Goal: Task Accomplishment & Management: Manage account settings

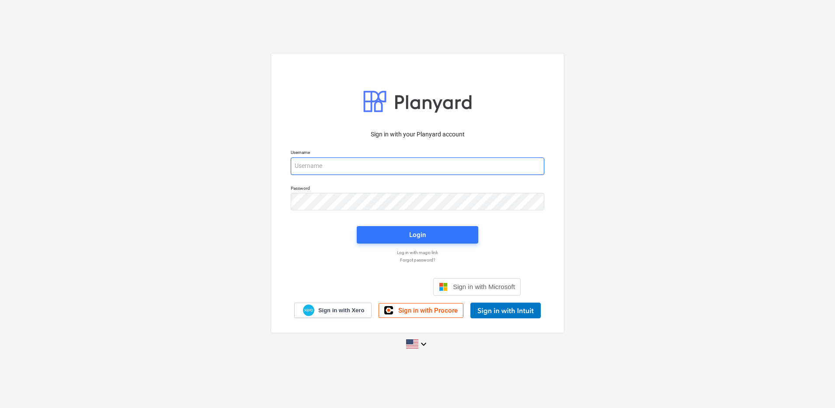
drag, startPoint x: 406, startPoint y: 160, endPoint x: 399, endPoint y: 160, distance: 6.6
click at [406, 160] on input "email" at bounding box center [418, 165] width 254 height 17
type input "[EMAIL_ADDRESS][DOMAIN_NAME]"
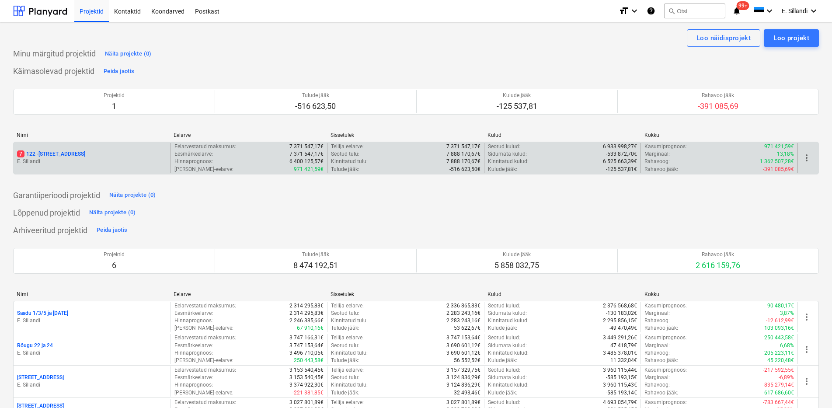
click at [95, 147] on div "7 122 - [STREET_ADDRESS] [GEOGRAPHIC_DATA]" at bounding box center [92, 158] width 157 height 30
click at [42, 148] on div "7 122 - [STREET_ADDRESS] [GEOGRAPHIC_DATA]" at bounding box center [92, 158] width 157 height 30
click at [40, 146] on div "7 122 - [STREET_ADDRESS] [GEOGRAPHIC_DATA]" at bounding box center [92, 158] width 157 height 30
click at [32, 150] on p "7 122 - [STREET_ADDRESS]" at bounding box center [51, 153] width 68 height 7
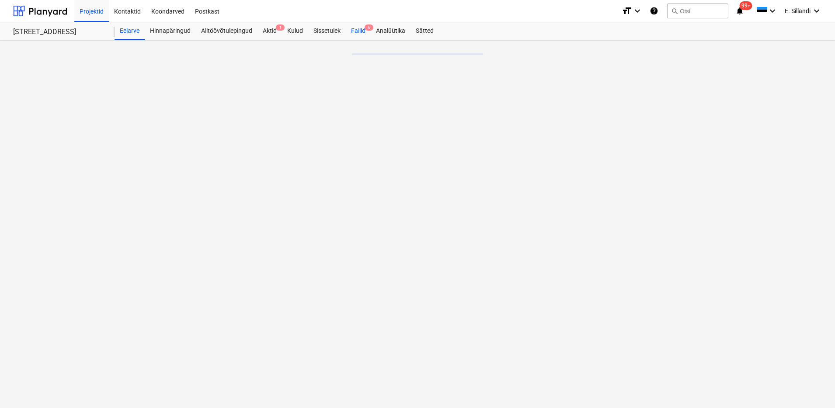
click at [354, 30] on div "Failid 6" at bounding box center [358, 30] width 25 height 17
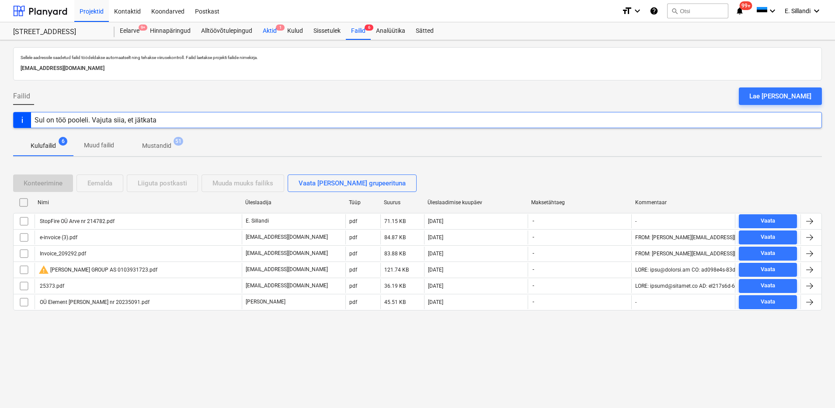
click at [272, 35] on div "Aktid 1" at bounding box center [269, 30] width 24 height 17
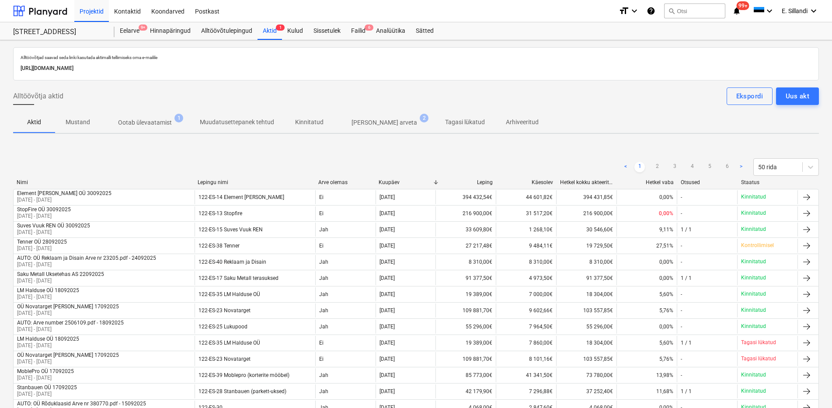
click at [139, 130] on span "Ootab ülevaatamist 1" at bounding box center [145, 123] width 89 height 16
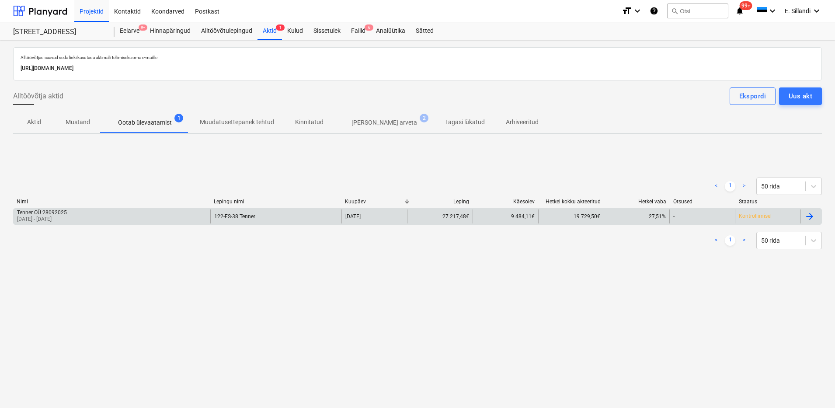
click at [101, 211] on div "Tenner OÜ 28092025 30 Sep 2025 - 27 Sep 2025" at bounding box center [112, 216] width 197 height 14
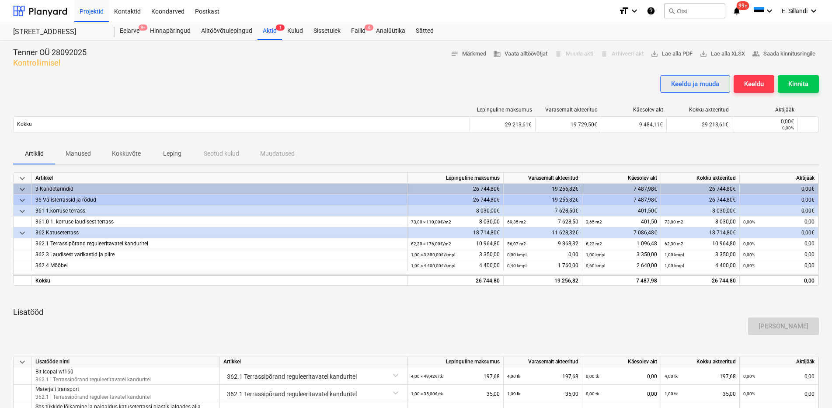
click at [692, 87] on div "Keeldu ja muuda" at bounding box center [695, 83] width 48 height 11
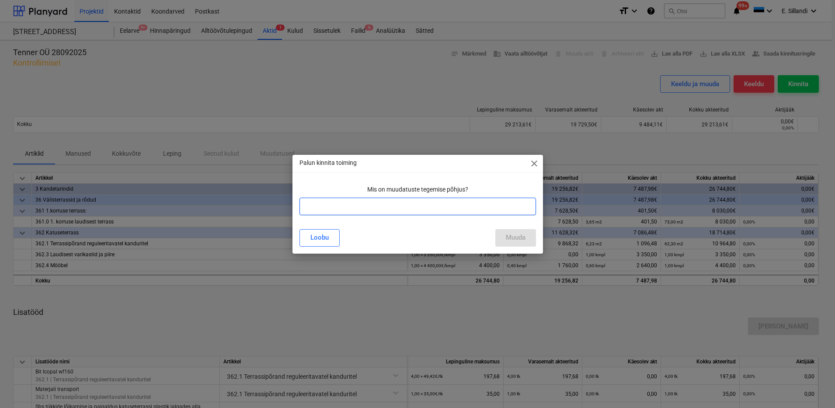
click at [314, 206] on input "text" at bounding box center [417, 206] width 236 height 17
type input "T"
type input "M"
drag, startPoint x: 454, startPoint y: 206, endPoint x: 365, endPoint y: 208, distance: 88.8
click at [365, 208] on input "MItu transporti, kasti asenamine laudisega tööraha." at bounding box center [417, 206] width 236 height 17
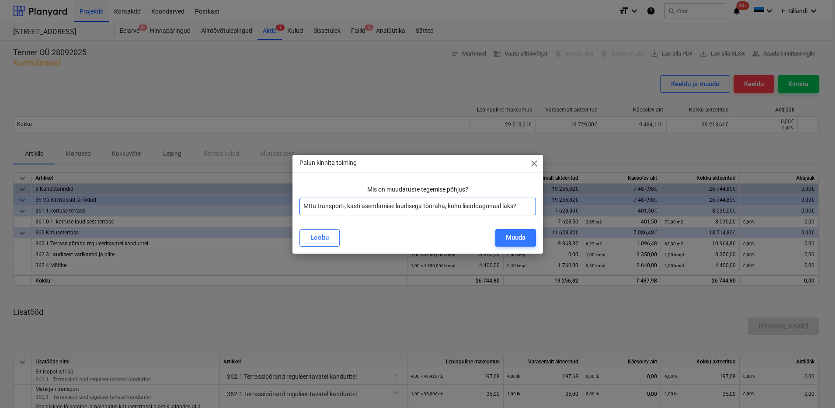
click at [313, 205] on input "MItu transporti, kasti asendamise laudisega tööraha, kuhu lisadoagonaal läks?" at bounding box center [417, 206] width 236 height 17
drag, startPoint x: 343, startPoint y: 206, endPoint x: 288, endPoint y: 205, distance: 55.1
click at [288, 205] on div "Palun kinnita toiming close Mis on muudatuste tegemise põhjus? MItu transporti,…" at bounding box center [417, 204] width 835 height 408
type input "Topelt transport, kasti asendamise laudisega tööraha, kuhu lisadoagonaal läks?"
click at [514, 242] on div "Muuda" at bounding box center [516, 237] width 20 height 11
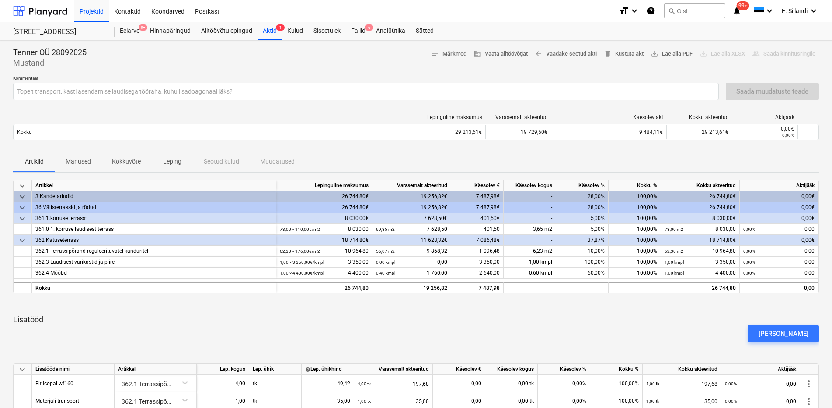
click at [11, 90] on div "Tenner OÜ 28092025 Mustand notes Märkmed business Vaata alltöövõtjat arrow_back…" at bounding box center [416, 344] width 832 height 608
click at [572, 55] on span "arrow_back Vaadake seotud akti" at bounding box center [566, 54] width 62 height 10
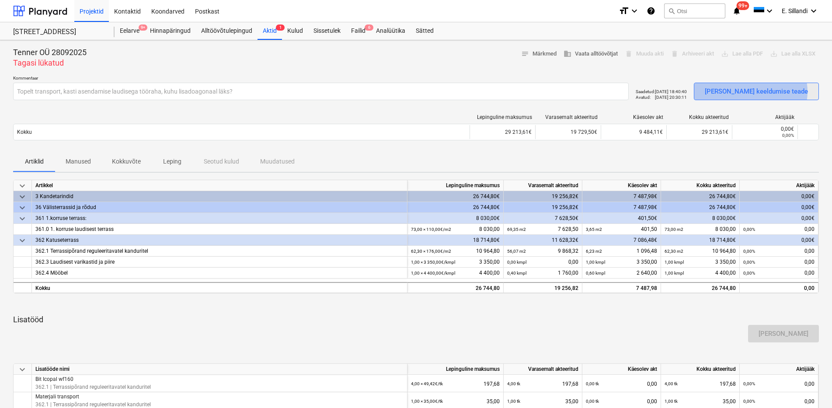
click at [764, 91] on div "Saada aktist keeldumise teade" at bounding box center [756, 91] width 103 height 11
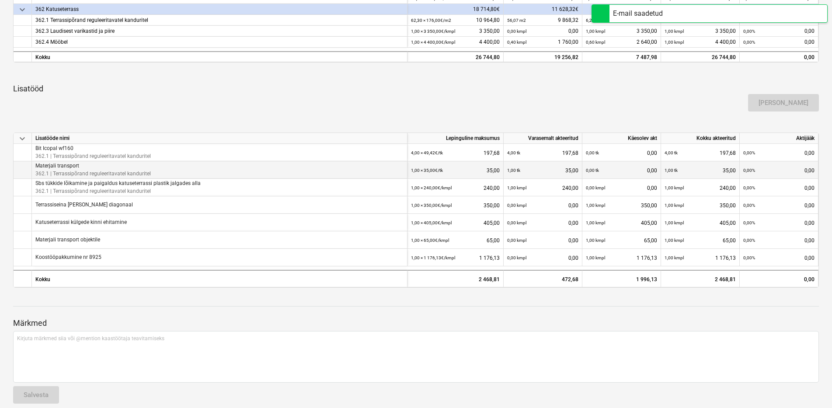
scroll to position [240, 0]
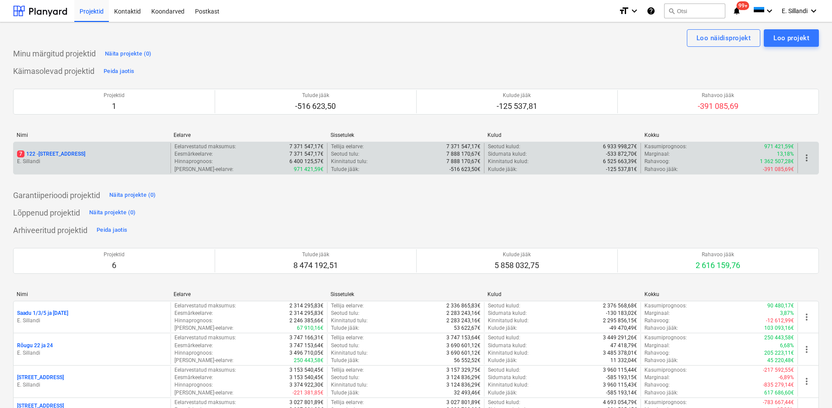
click at [99, 152] on div "7 122 - [STREET_ADDRESS]" at bounding box center [92, 153] width 150 height 7
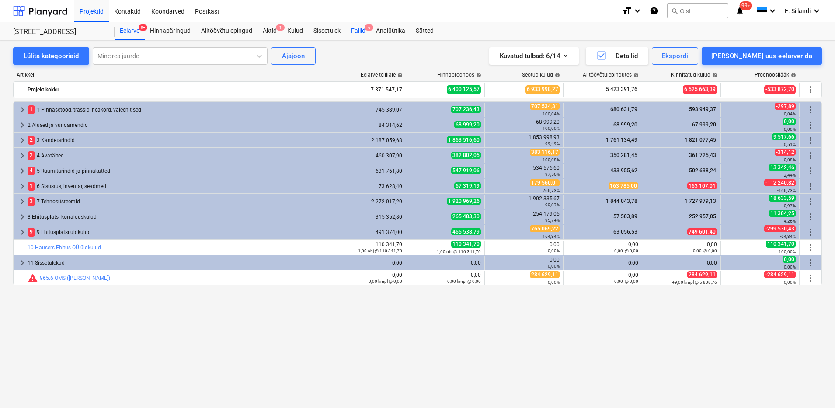
click at [365, 30] on div "Failid 6" at bounding box center [358, 30] width 25 height 17
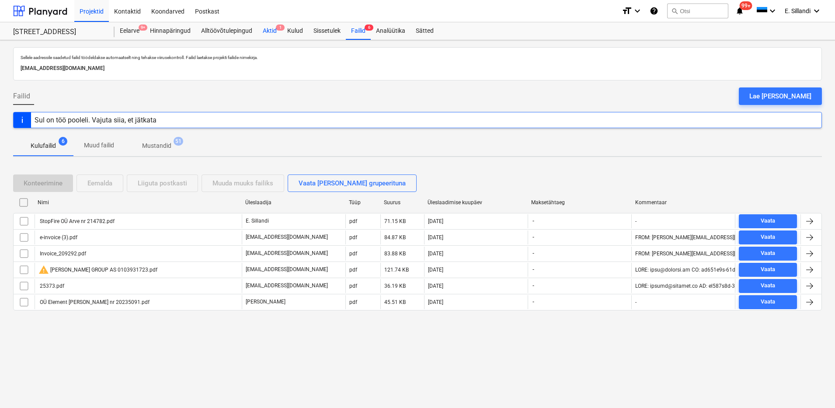
click at [264, 28] on div "Aktid 1" at bounding box center [269, 30] width 24 height 17
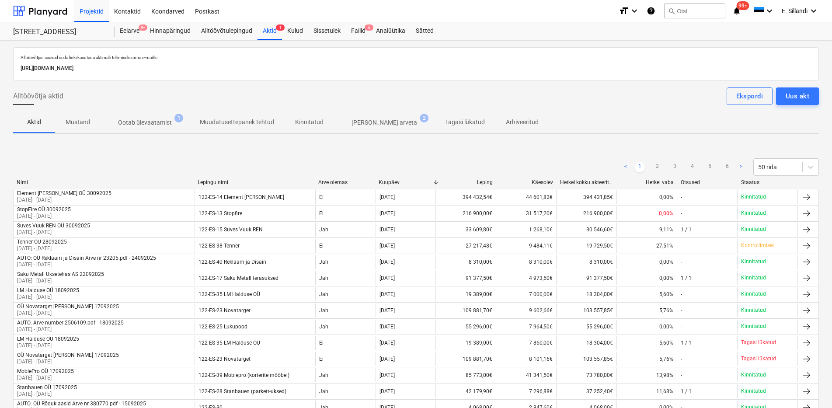
click at [445, 123] on p "Tagasi lükatud" at bounding box center [465, 122] width 40 height 9
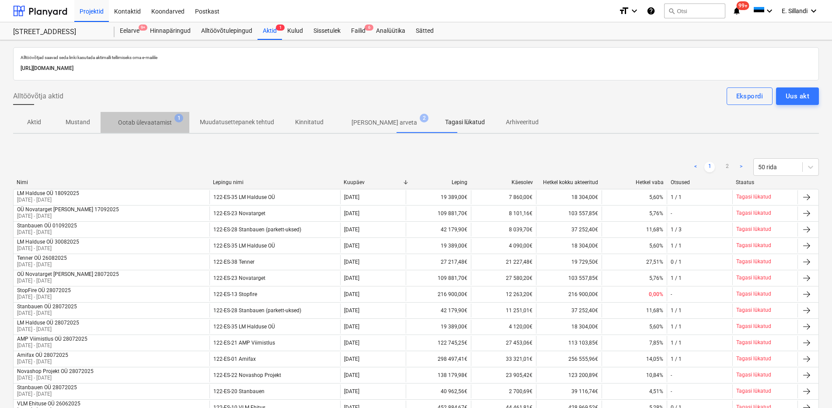
click at [174, 123] on span "Ootab ülevaatamist 1" at bounding box center [145, 122] width 68 height 9
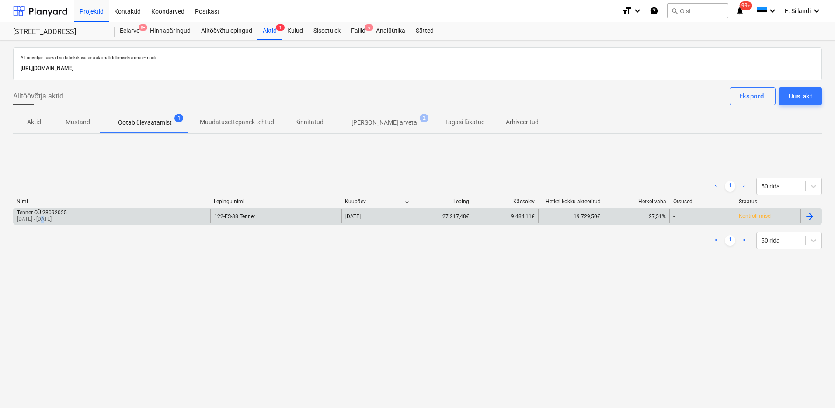
click at [47, 222] on p "[DATE] - [DATE]" at bounding box center [42, 218] width 50 height 7
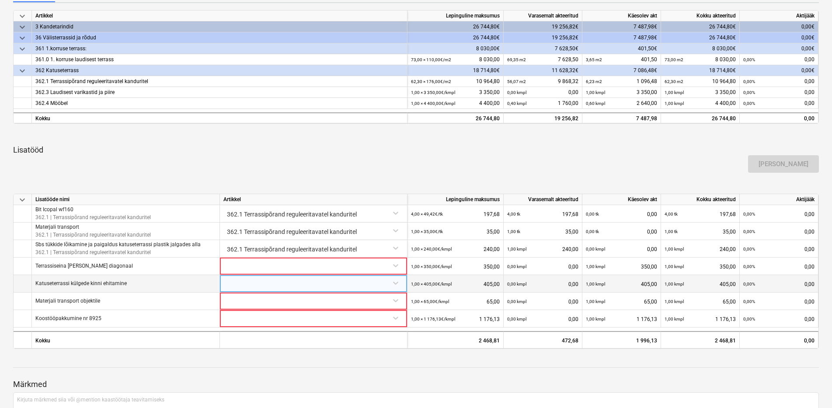
scroll to position [233, 0]
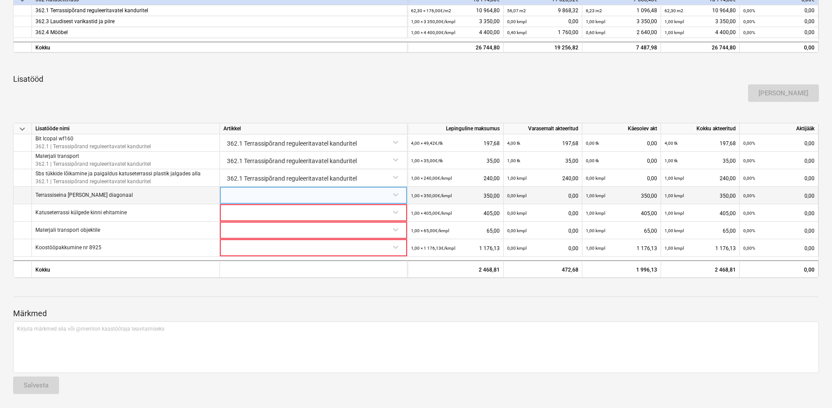
click at [231, 199] on div at bounding box center [313, 194] width 180 height 15
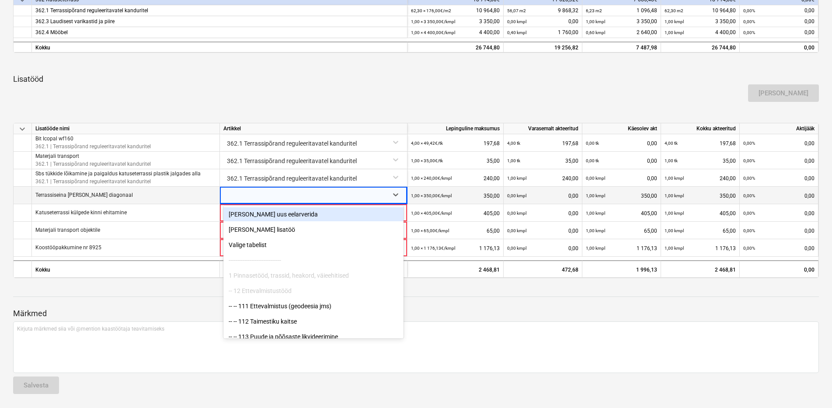
click at [349, 73] on div "keyboard_arrow_down Artikkel Lepinguline [PERSON_NAME] akteeritud Käesolev akt …" at bounding box center [416, 108] width 806 height 339
